Goal: Find specific page/section: Find specific page/section

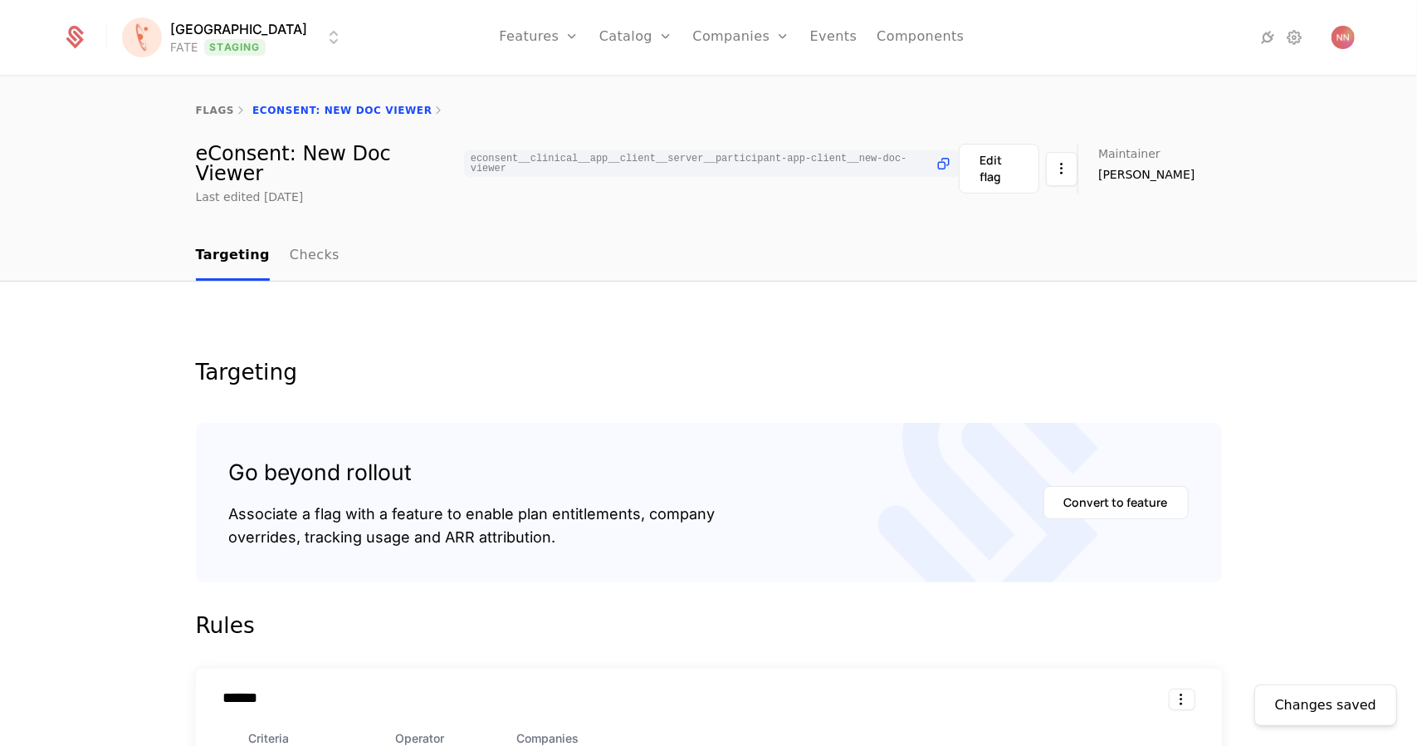
scroll to position [457, 0]
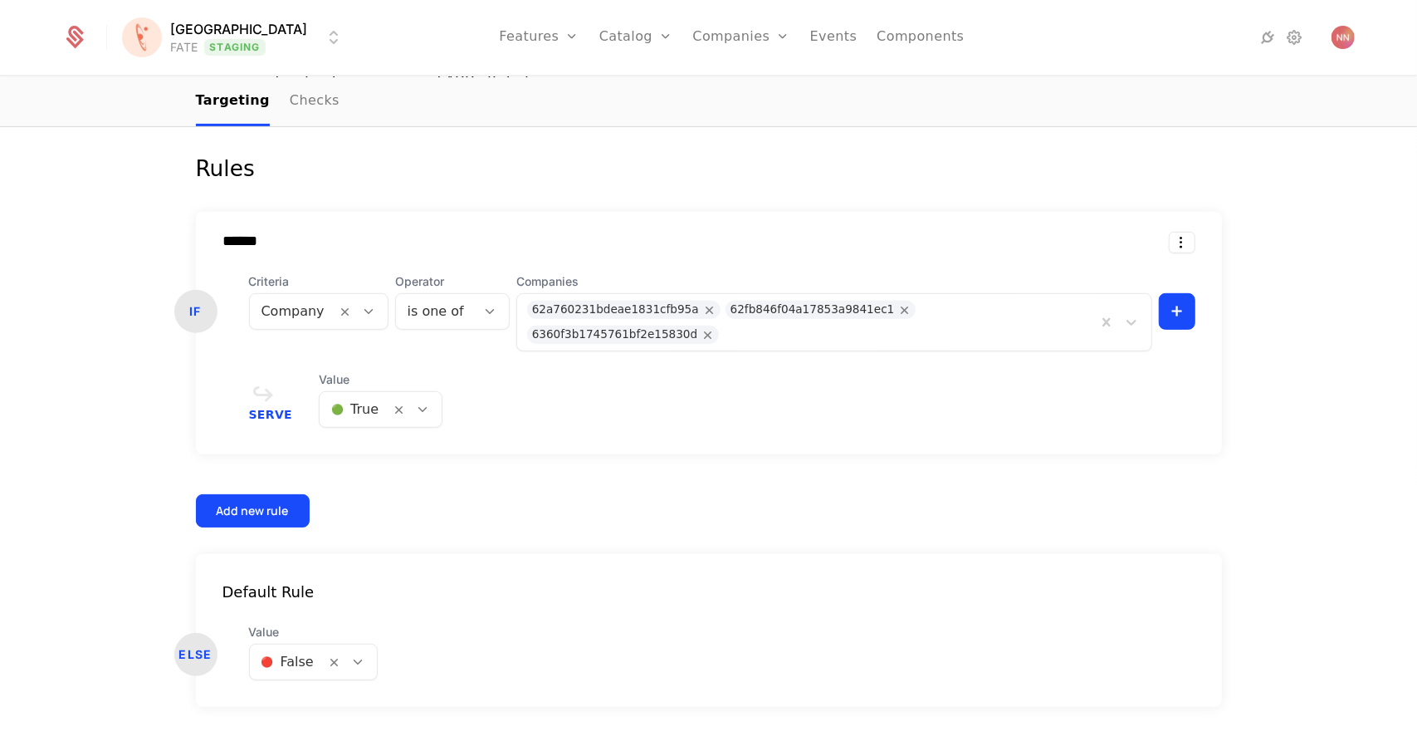
click at [78, 42] on icon at bounding box center [74, 40] width 17 height 18
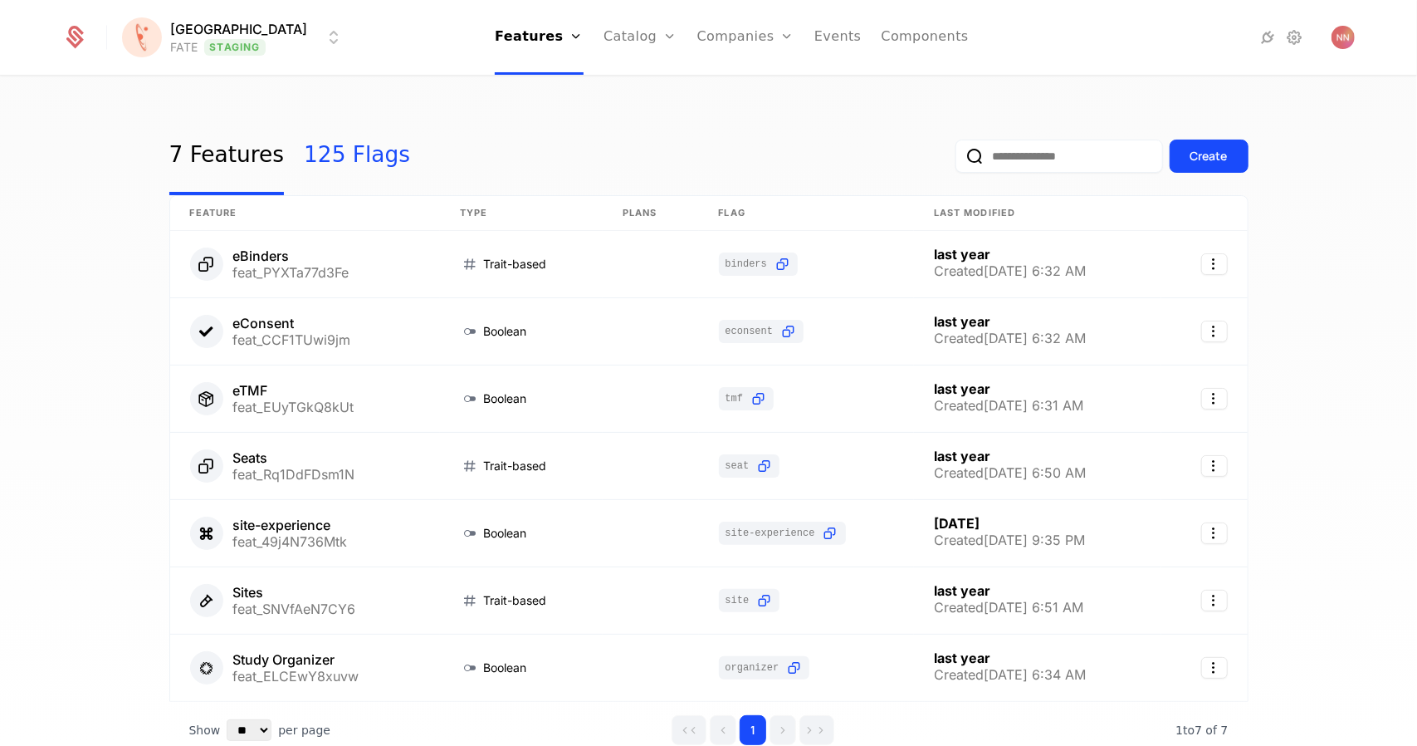
click at [346, 157] on link "125 Flags" at bounding box center [357, 156] width 106 height 78
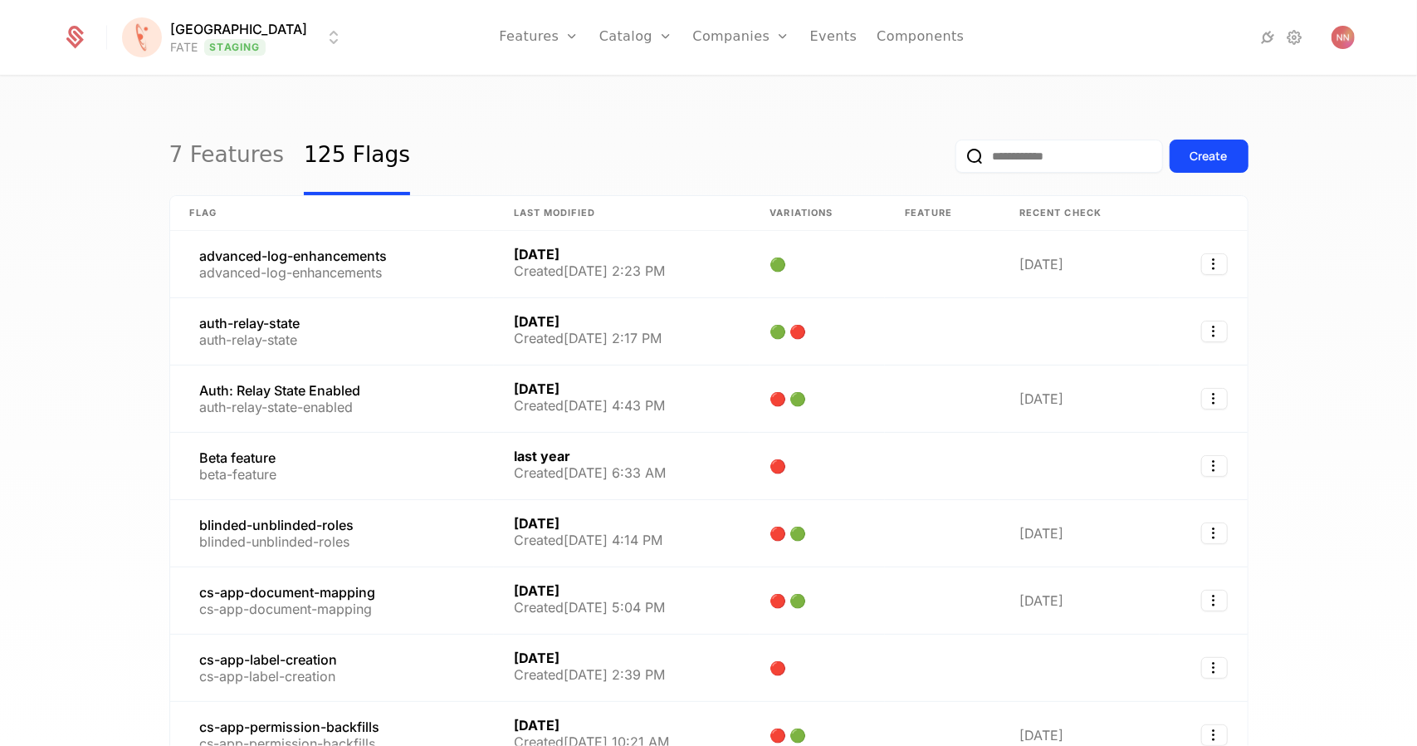
click at [1029, 164] on input "email" at bounding box center [1060, 155] width 208 height 33
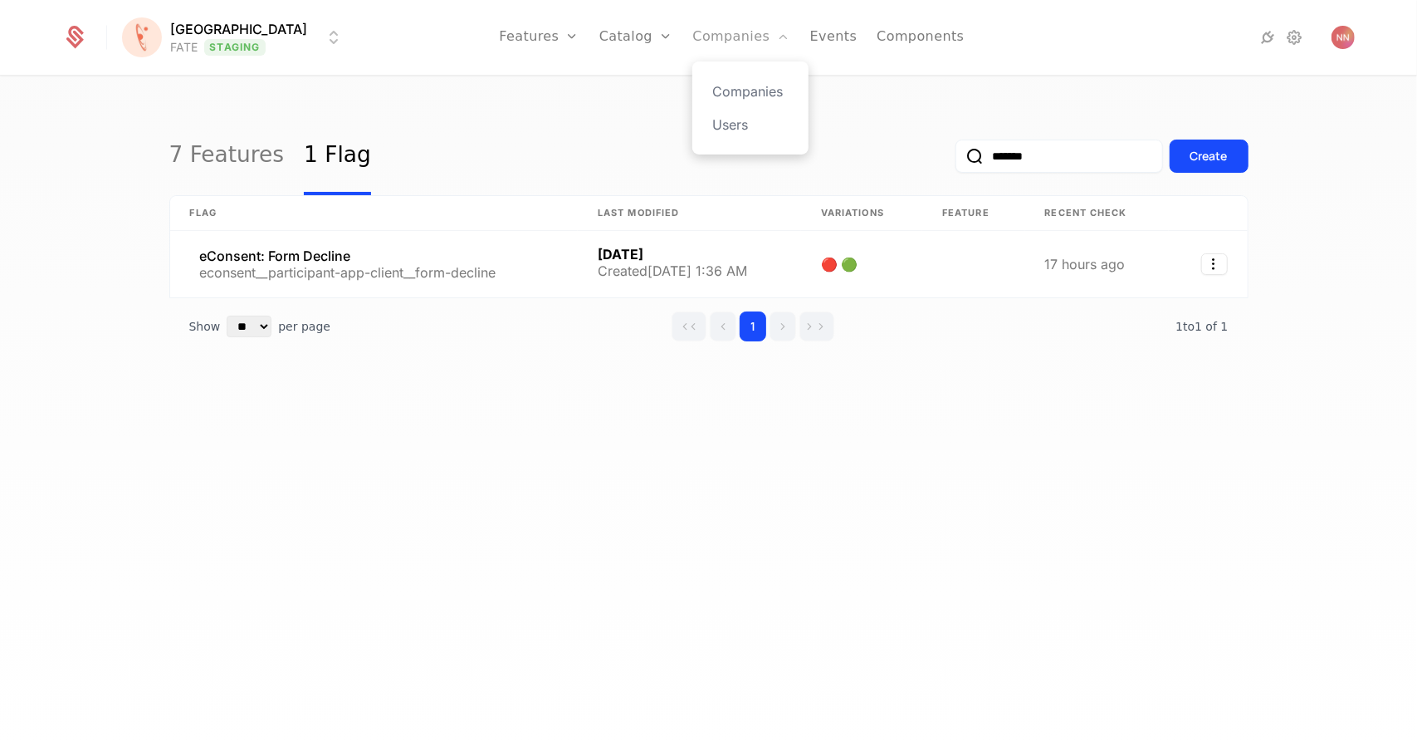
type input "*******"
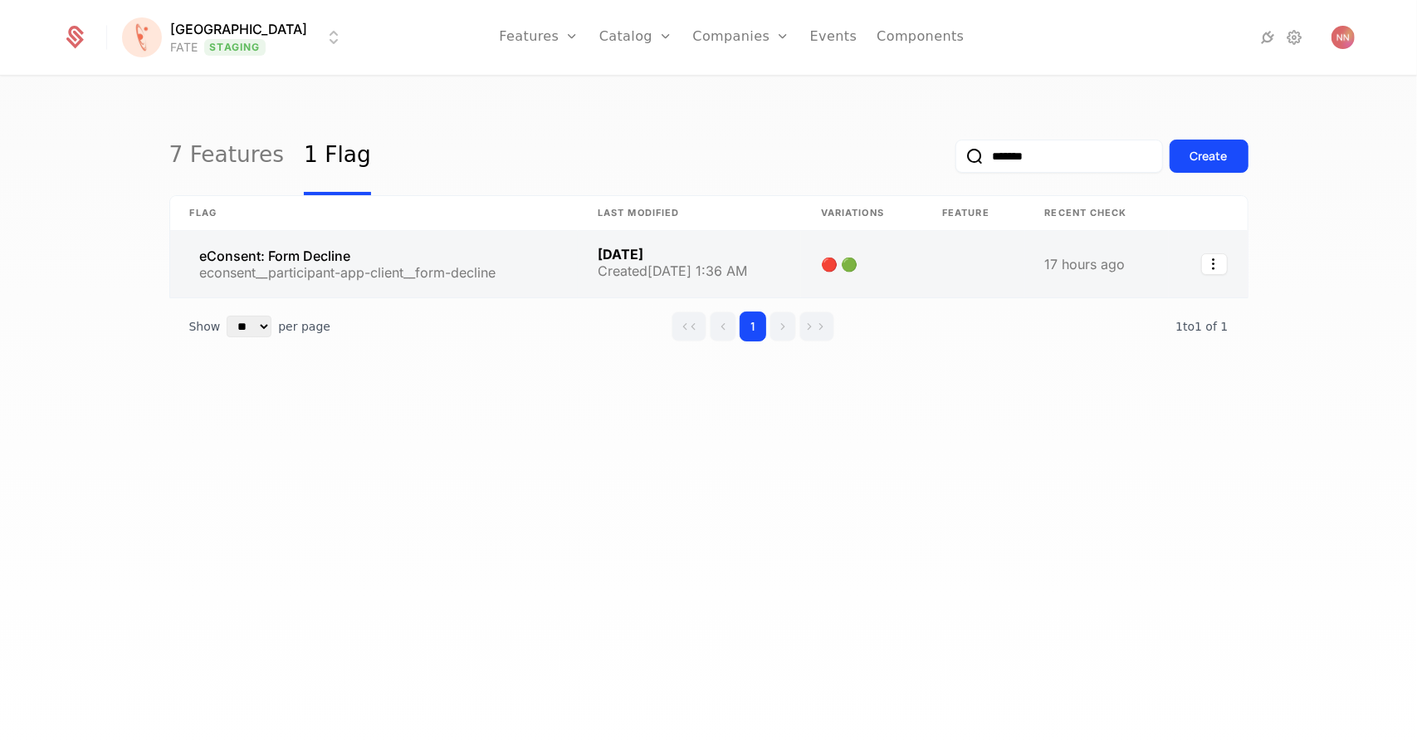
click at [405, 248] on link at bounding box center [374, 264] width 408 height 66
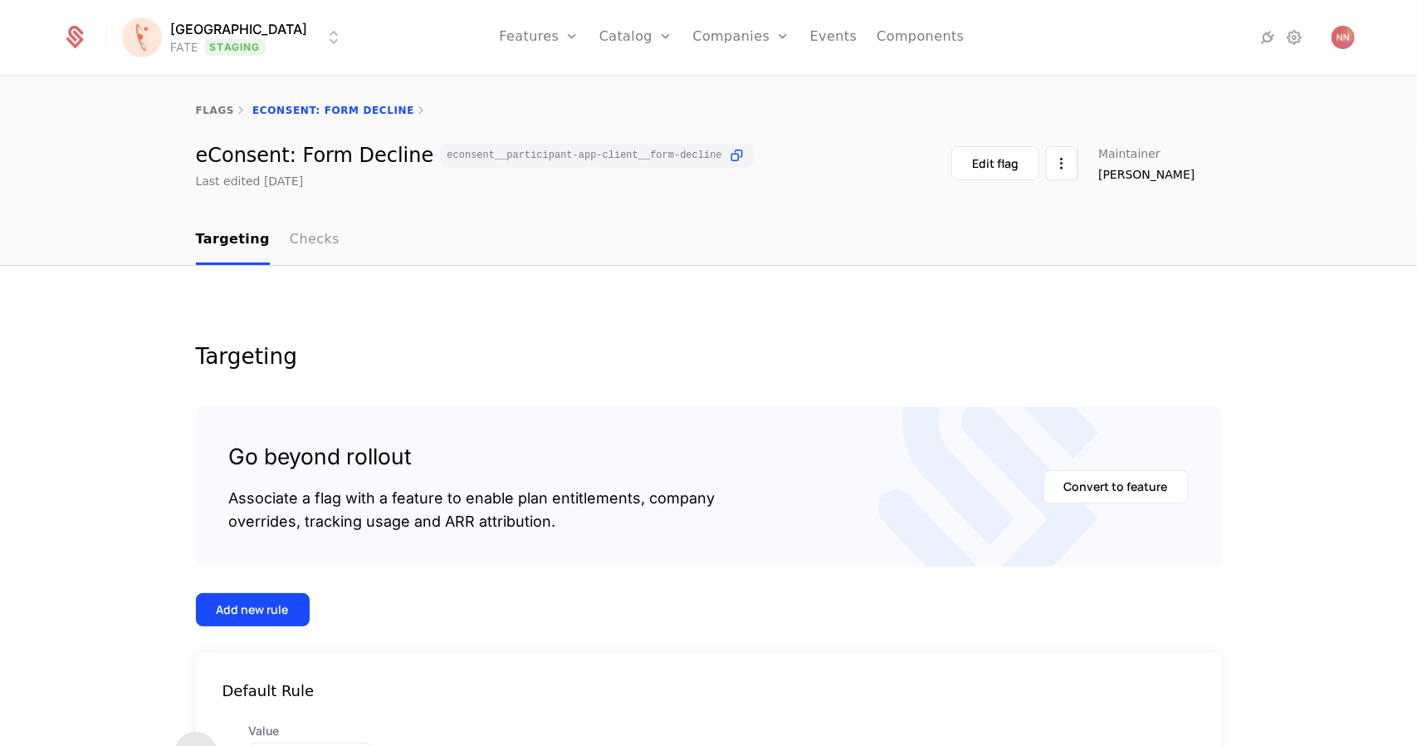
click at [291, 218] on link "Checks" at bounding box center [315, 240] width 50 height 49
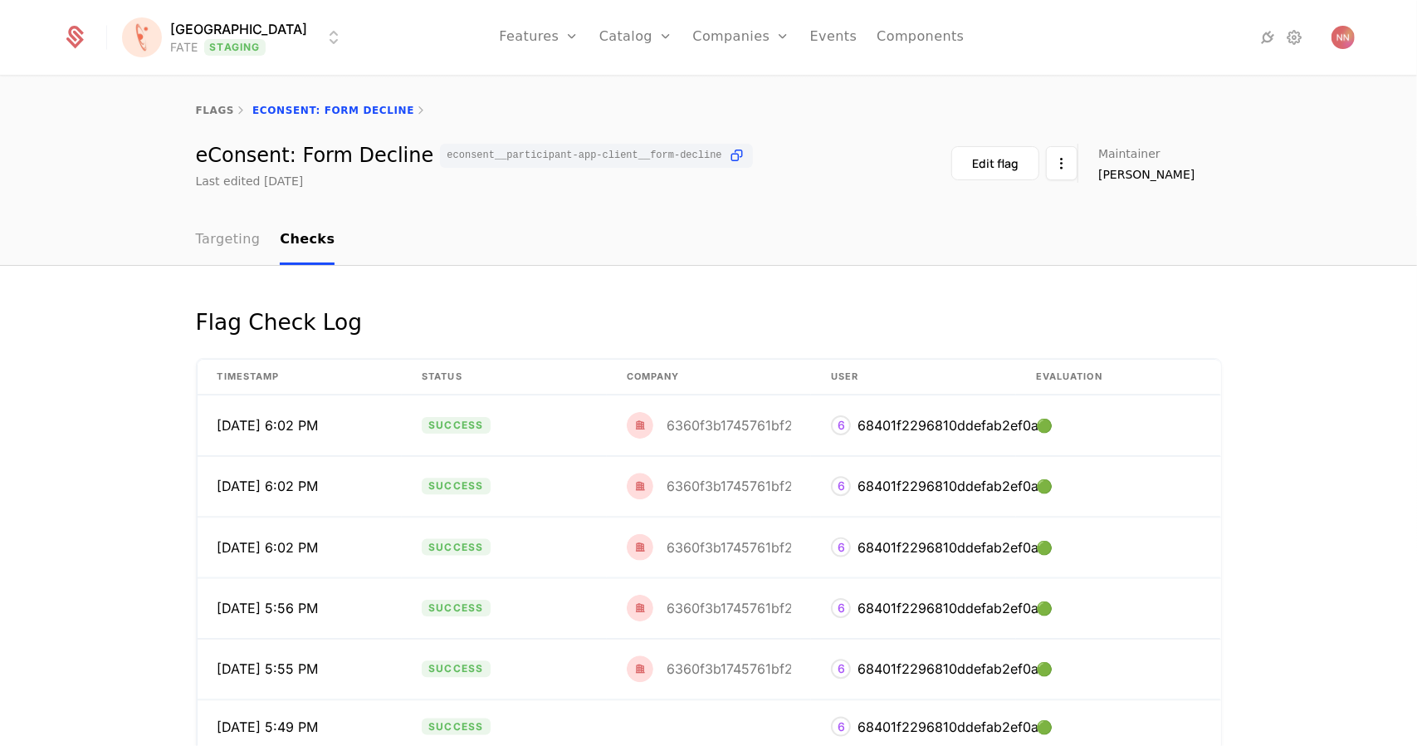
click at [239, 238] on link "Targeting" at bounding box center [228, 240] width 65 height 49
